Goal: Task Accomplishment & Management: Use online tool/utility

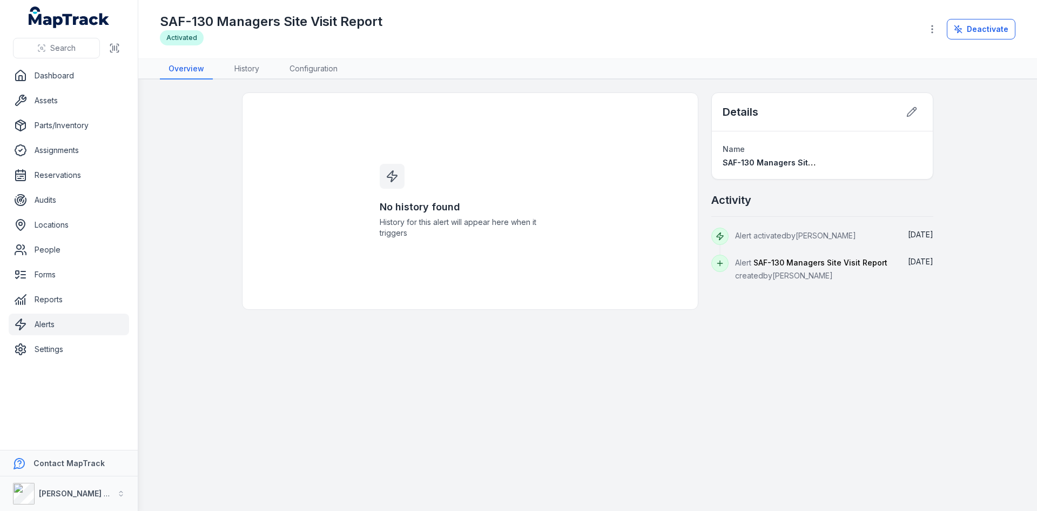
click at [53, 325] on link "Alerts" at bounding box center [69, 324] width 120 height 22
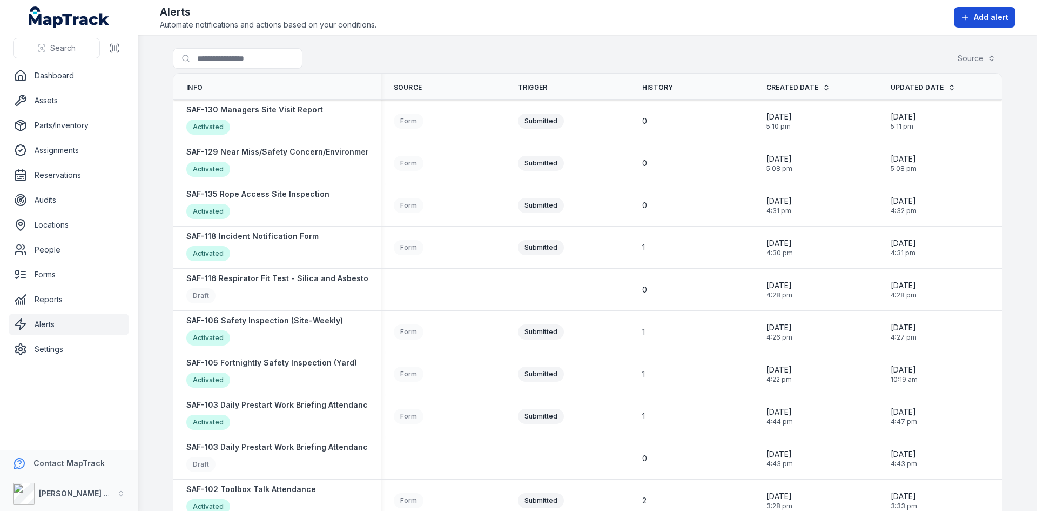
click at [982, 17] on span "Add alert" at bounding box center [991, 17] width 35 height 11
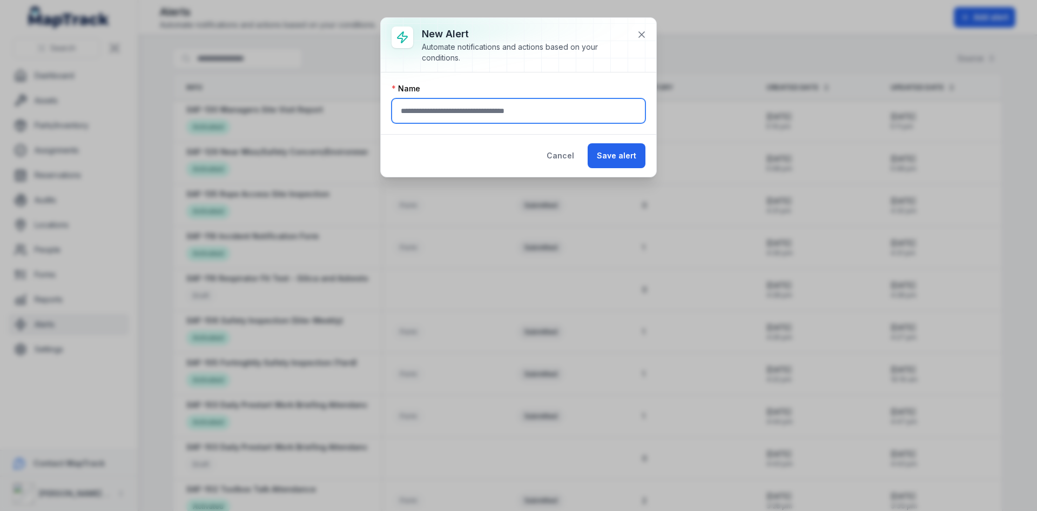
click at [453, 105] on input "text" at bounding box center [519, 110] width 254 height 25
type input "*"
type input "**********"
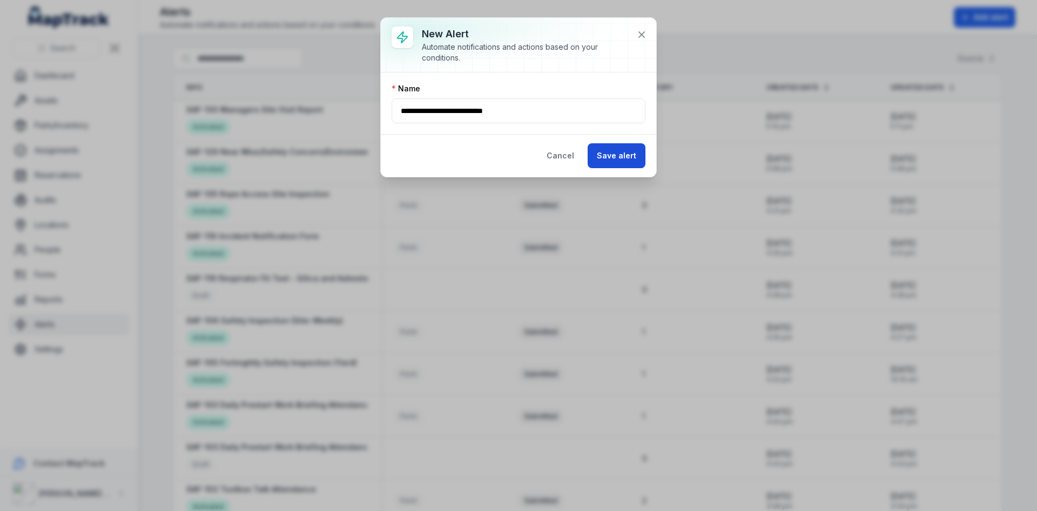
click at [601, 155] on button "Save alert" at bounding box center [617, 155] width 58 height 25
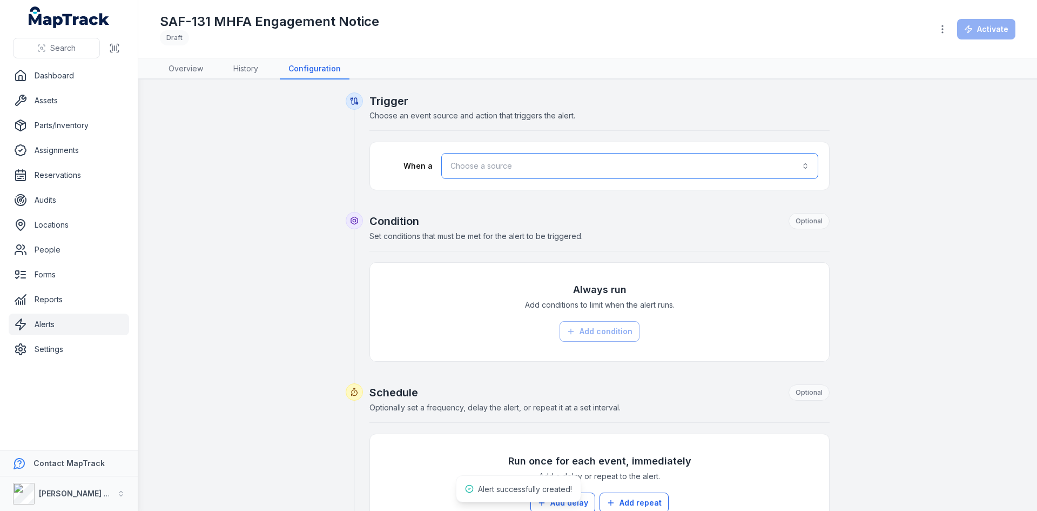
click at [559, 169] on button "Choose a source" at bounding box center [629, 166] width 377 height 26
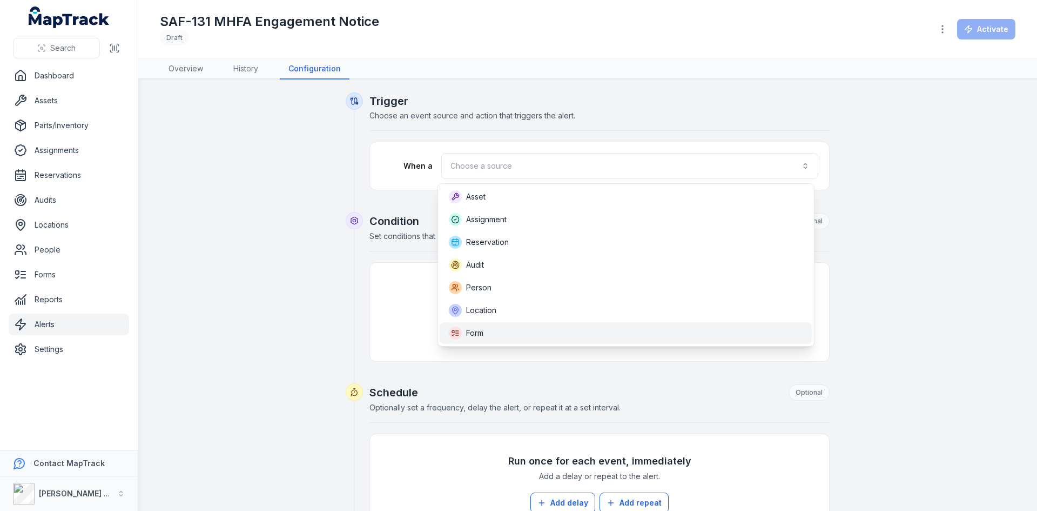
click at [487, 342] on div "Form" at bounding box center [626, 333] width 372 height 22
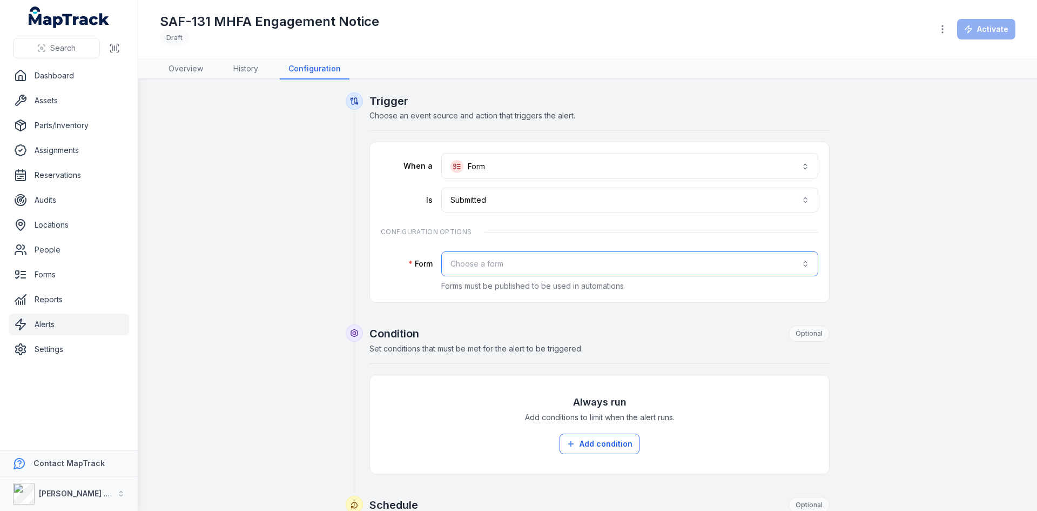
click at [499, 261] on button "Choose a form" at bounding box center [629, 263] width 377 height 25
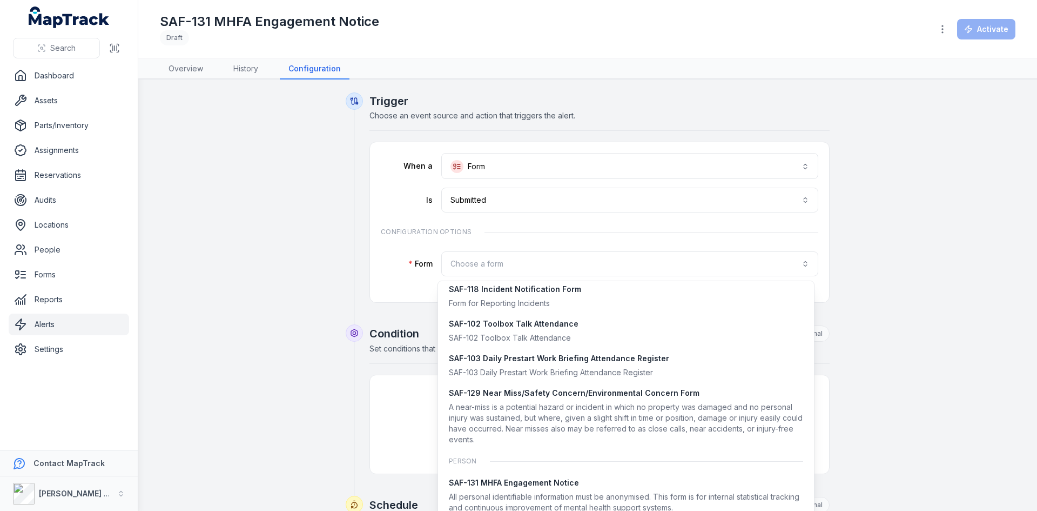
scroll to position [1124, 0]
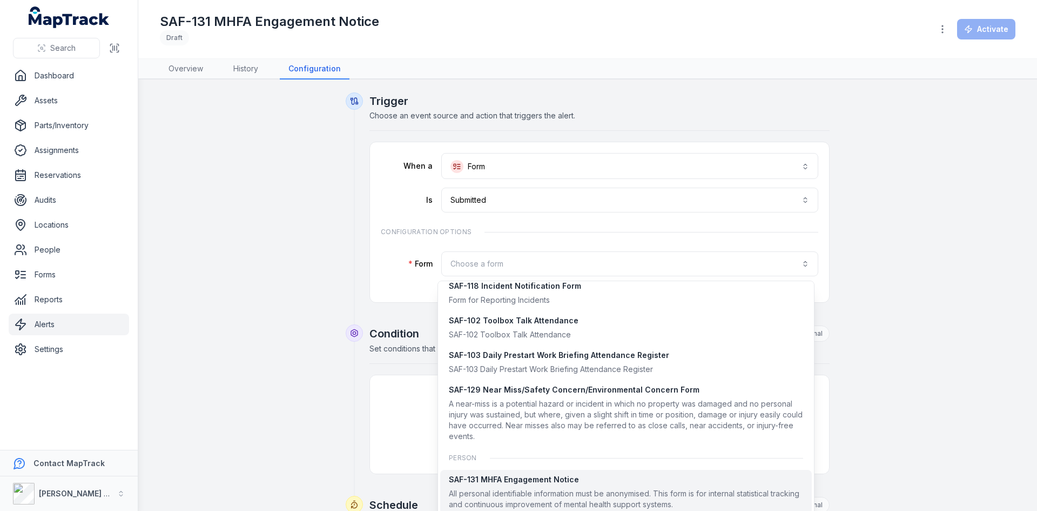
click at [505, 480] on div "SAF-131 MHFA Engagement Notice" at bounding box center [626, 479] width 354 height 11
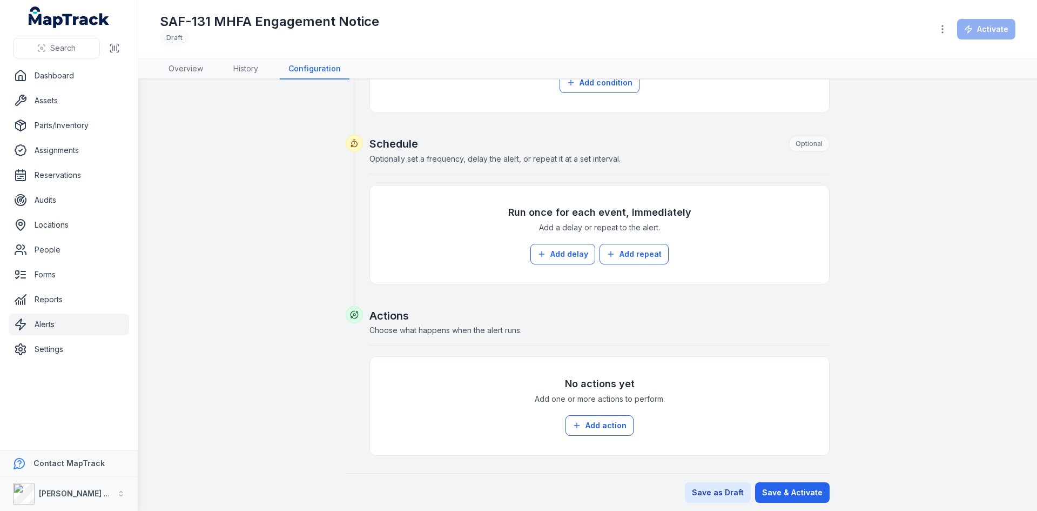
scroll to position [366, 0]
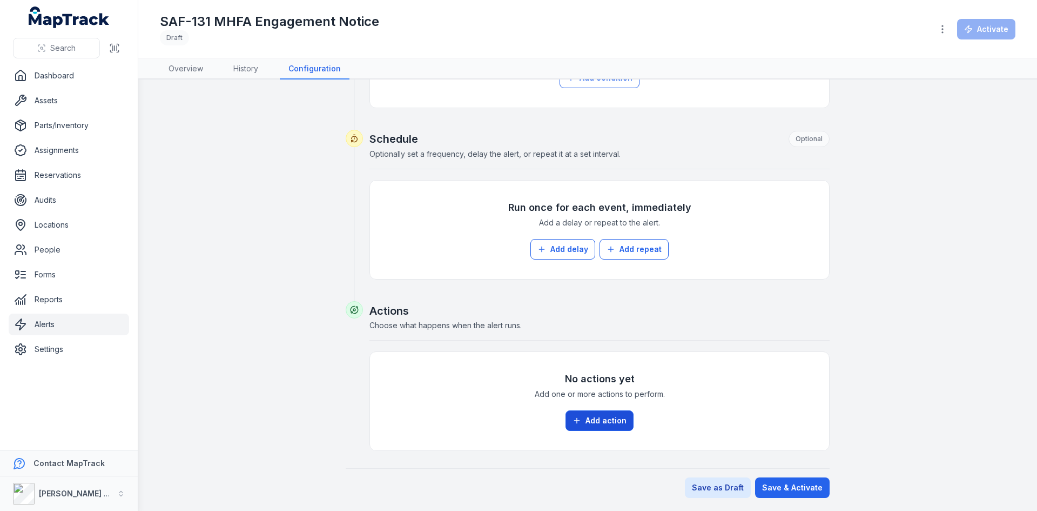
click at [602, 422] on button "Add action" at bounding box center [600, 420] width 68 height 21
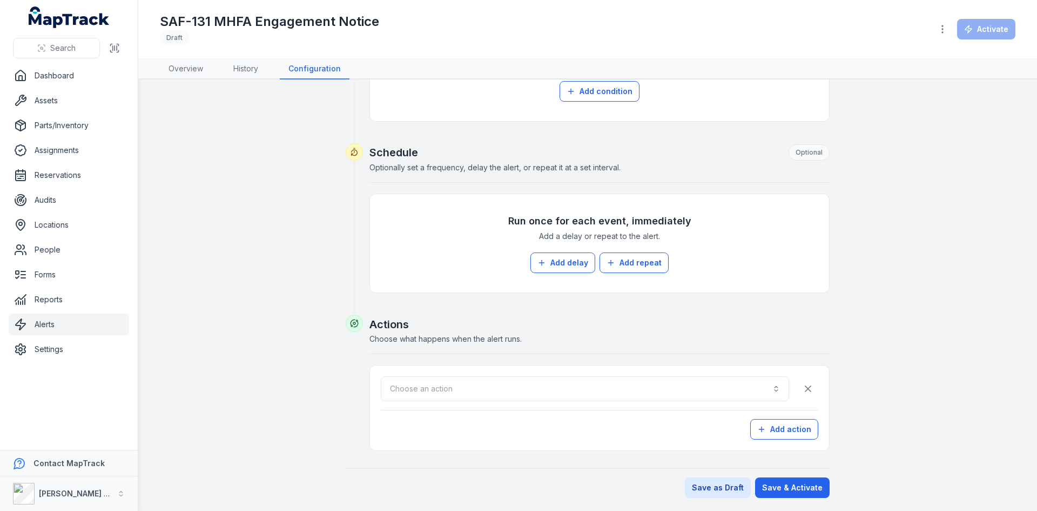
scroll to position [352, 0]
click at [495, 390] on button "Choose an action" at bounding box center [585, 388] width 408 height 25
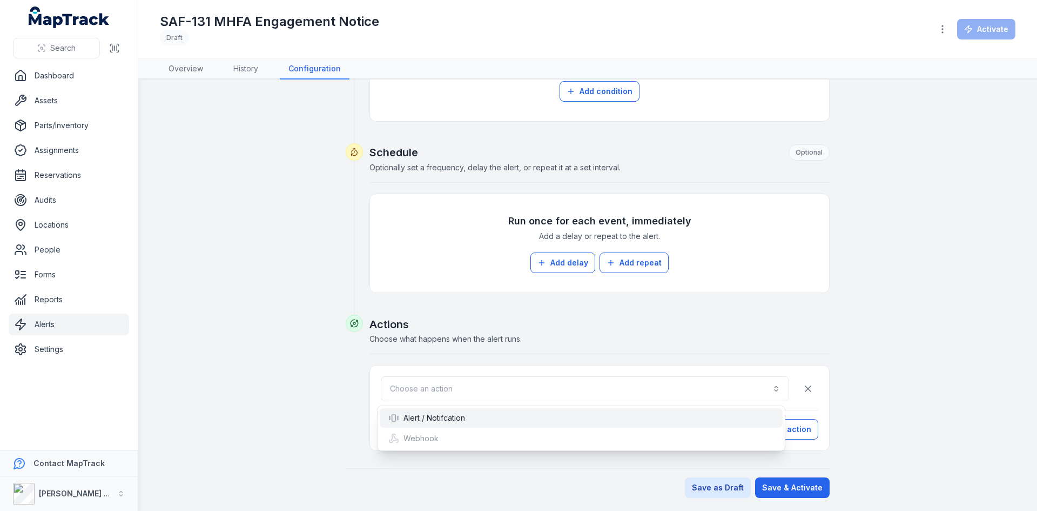
click at [478, 415] on div "Alert / Notifcation" at bounding box center [581, 417] width 386 height 11
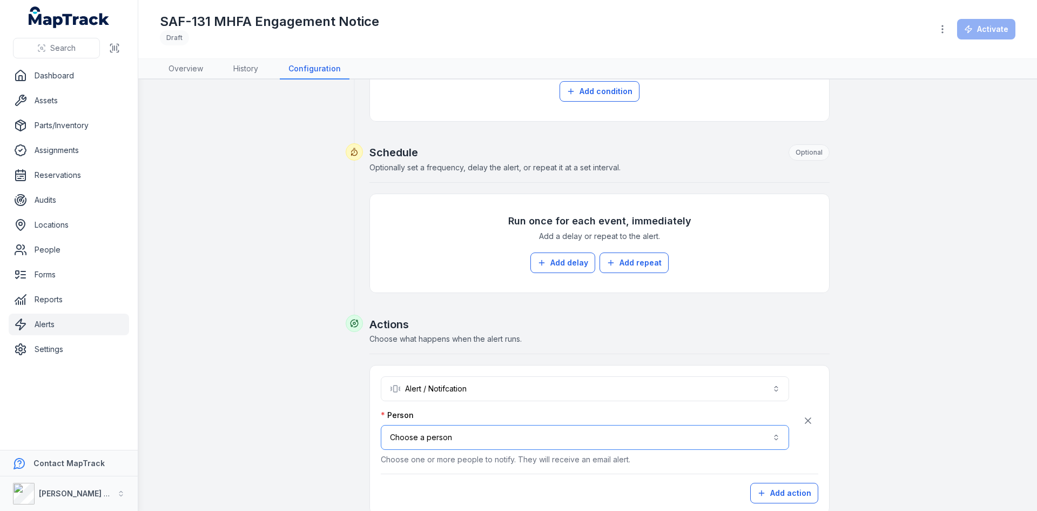
click at [471, 438] on button "Choose a person" at bounding box center [585, 437] width 408 height 25
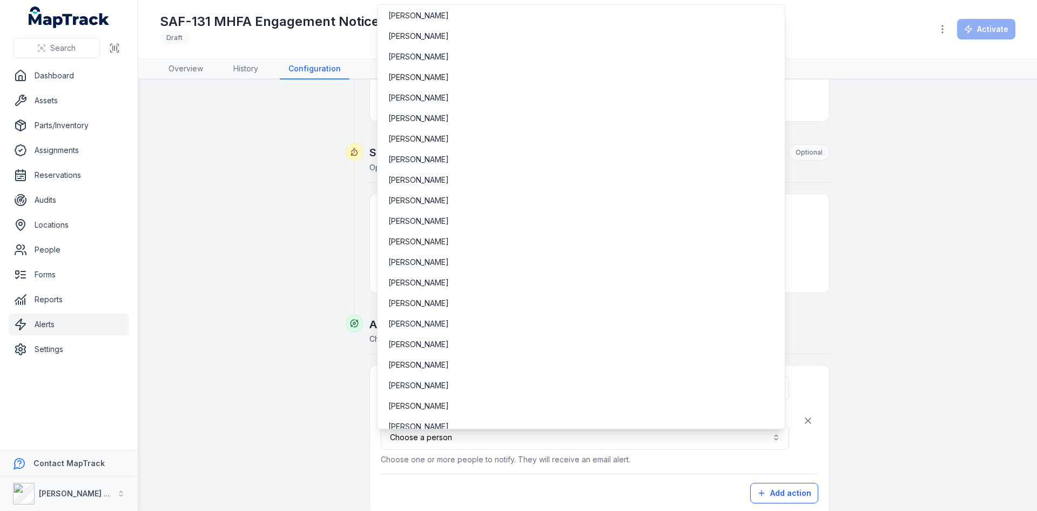
scroll to position [4101, 0]
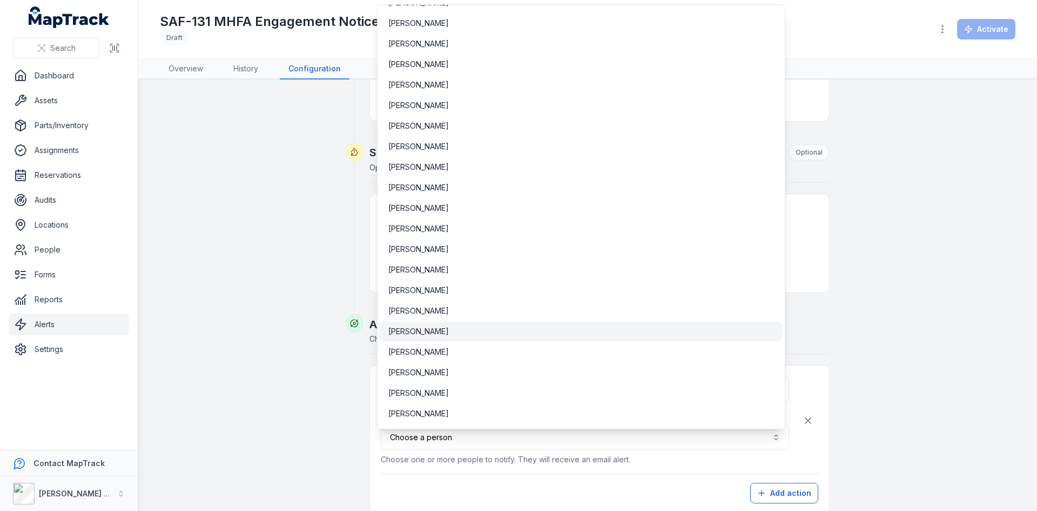
click at [417, 336] on span "[PERSON_NAME]" at bounding box center [418, 331] width 61 height 11
click at [612, 467] on div "**********" at bounding box center [600, 439] width 438 height 127
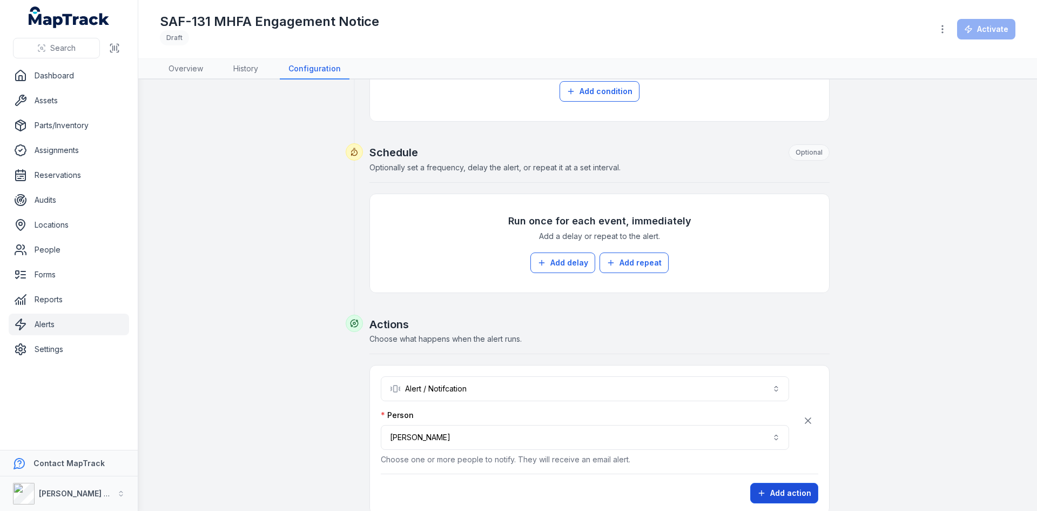
click at [778, 498] on button "Add action" at bounding box center [784, 492] width 68 height 21
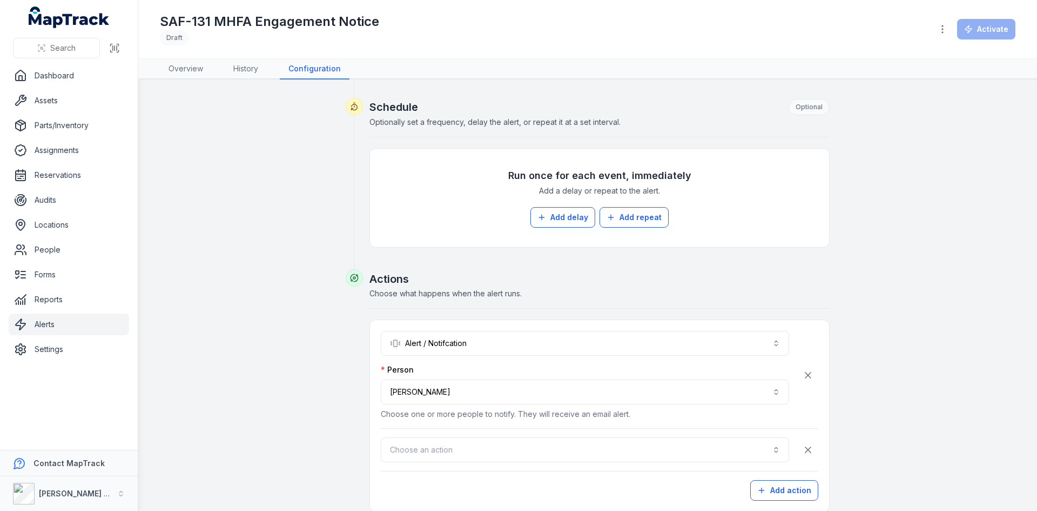
scroll to position [459, 0]
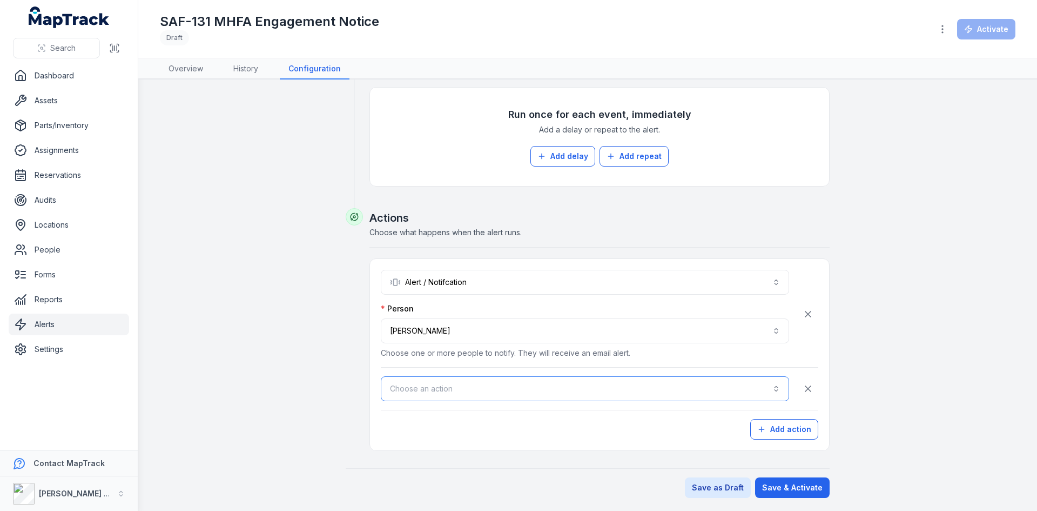
click at [445, 389] on button "Choose an action" at bounding box center [585, 388] width 408 height 25
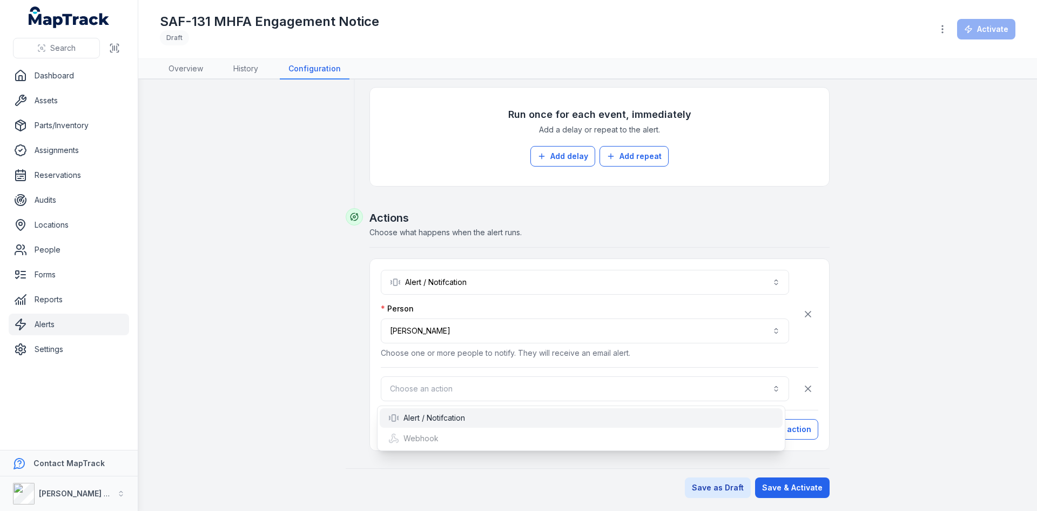
click at [440, 413] on div "Alert / Notifcation" at bounding box center [426, 417] width 77 height 11
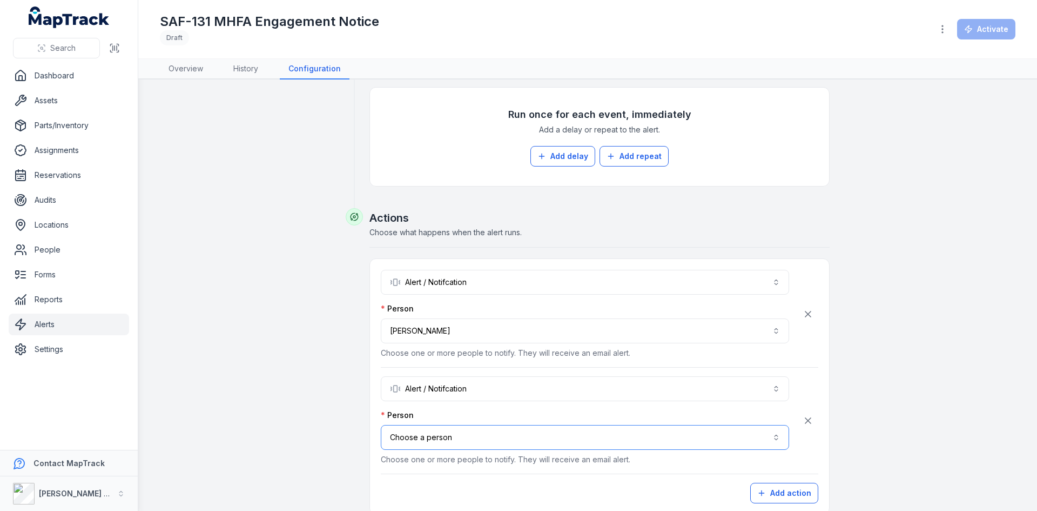
click at [465, 442] on button "Choose a person" at bounding box center [585, 437] width 408 height 25
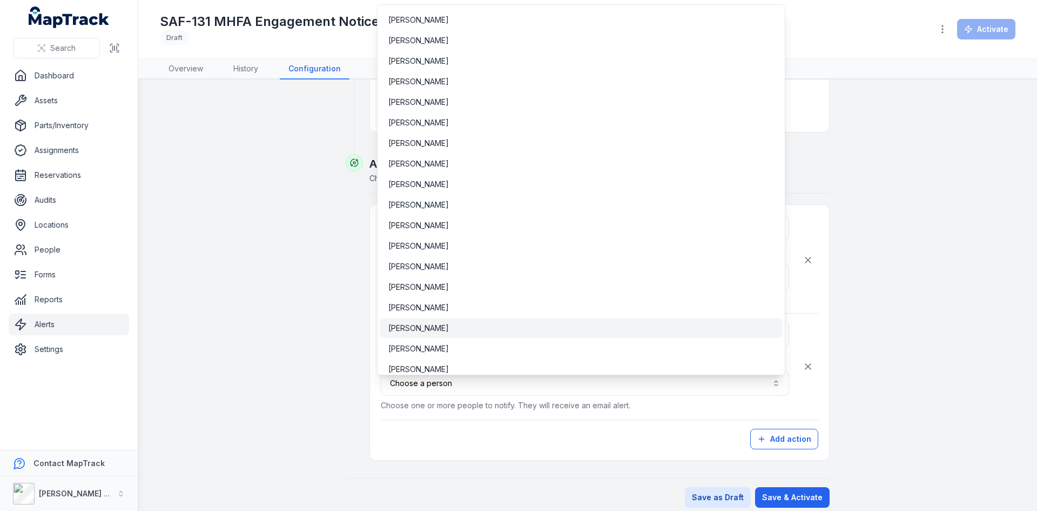
scroll to position [689, 0]
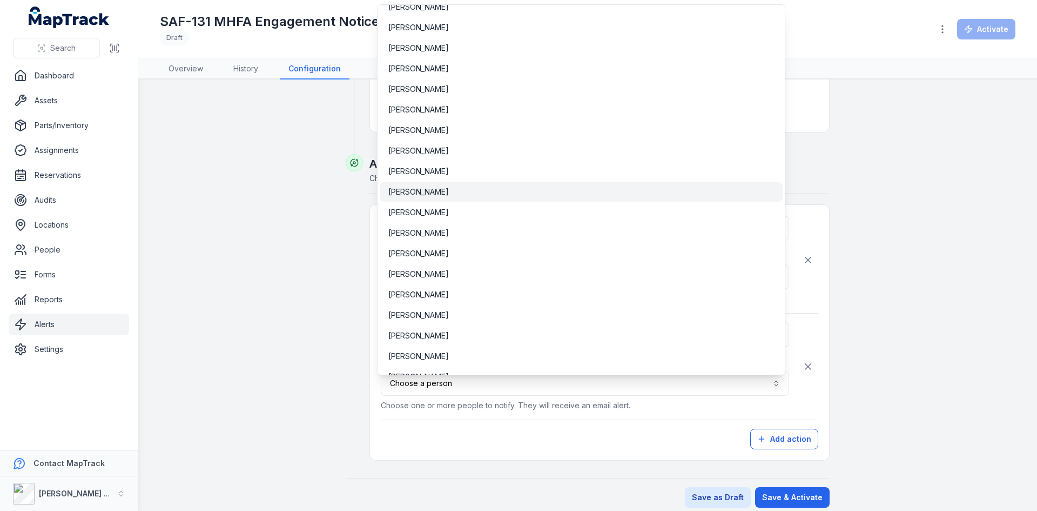
click at [420, 189] on span "[PERSON_NAME]" at bounding box center [418, 191] width 61 height 11
click at [573, 435] on div "**********" at bounding box center [600, 332] width 438 height 233
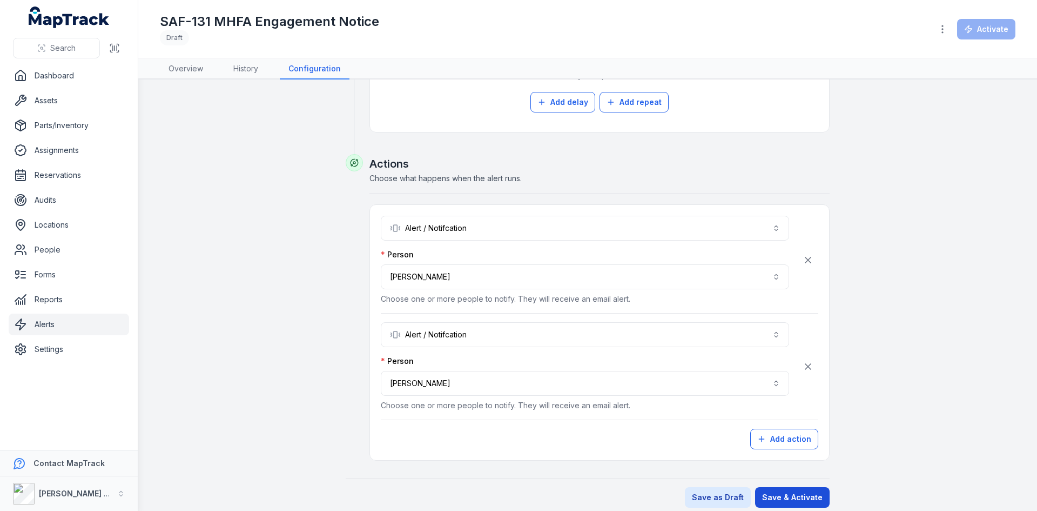
click at [797, 500] on button "Save & Activate" at bounding box center [792, 497] width 75 height 21
